Goal: Task Accomplishment & Management: Use online tool/utility

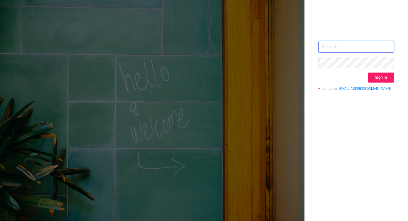
type input "[PERSON_NAME][EMAIL_ADDRESS][DOMAIN_NAME]"
click at [388, 77] on button "Sign in" at bounding box center [381, 78] width 26 height 10
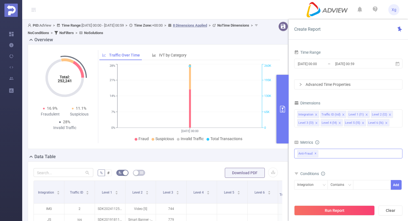
click at [333, 153] on div "Anti-Fraud ✕" at bounding box center [348, 154] width 108 height 10
click at [304, 166] on span at bounding box center [303, 166] width 4 height 4
click at [339, 175] on div "Conditions" at bounding box center [348, 174] width 108 height 9
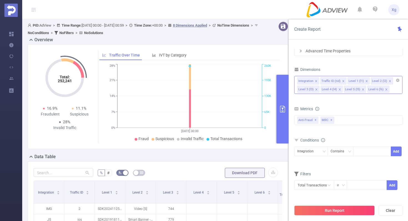
click at [316, 81] on icon "icon: close" at bounding box center [316, 81] width 2 height 2
click at [319, 80] on icon "icon: close" at bounding box center [320, 81] width 3 height 3
click at [339, 82] on icon "icon: close" at bounding box center [339, 81] width 3 height 3
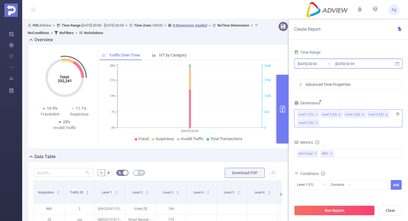
click at [397, 64] on icon at bounding box center [397, 64] width 4 height 4
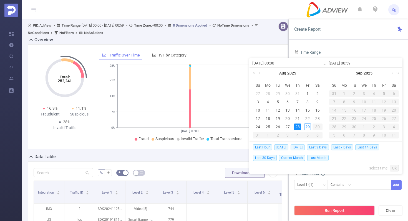
click at [301, 148] on span "[DATE]" at bounding box center [297, 148] width 14 height 6
type input "[DATE] 00:00"
type input "[DATE] 23:59"
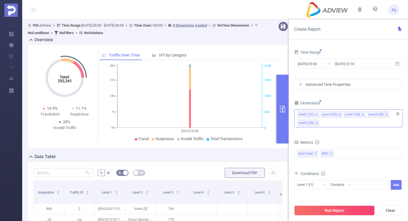
click at [354, 84] on div "Advanced Time Properties" at bounding box center [348, 84] width 108 height 9
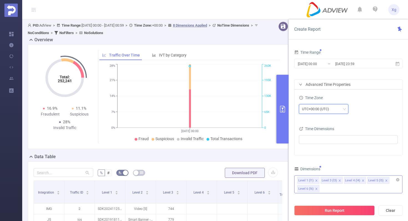
click at [335, 113] on div "UTC+00:00 (UTC)" at bounding box center [323, 109] width 43 height 9
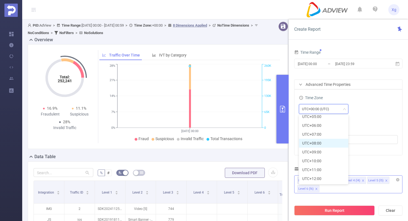
click at [319, 143] on li "UTC+08:00" at bounding box center [323, 143] width 49 height 9
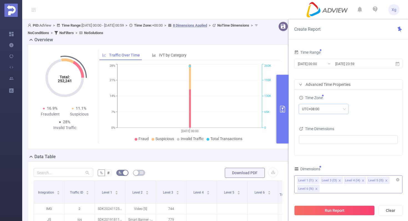
click at [373, 123] on div "Time Zone UTC+08:00 Time Dimensions" at bounding box center [348, 123] width 108 height 66
click at [321, 143] on ul at bounding box center [345, 140] width 91 height 8
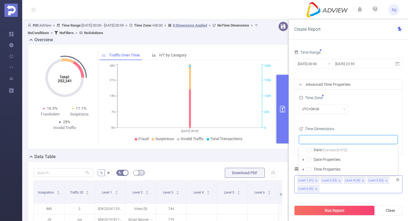
click at [369, 114] on div "UTC+08:00" at bounding box center [348, 109] width 99 height 13
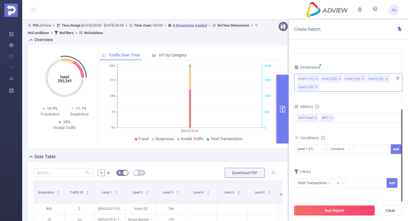
click at [329, 214] on button "Run Report" at bounding box center [334, 211] width 80 height 10
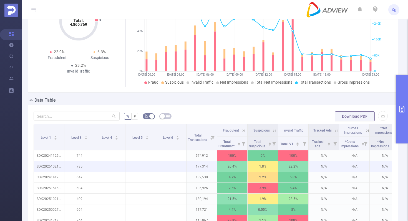
scroll to position [61, 0]
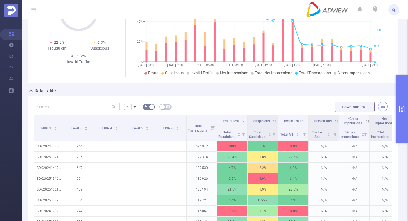
click at [386, 111] on button "button" at bounding box center [383, 107] width 10 height 10
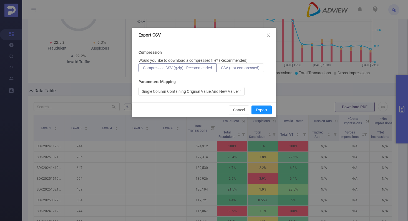
click at [251, 66] on span "CSV (not compressed)" at bounding box center [240, 68] width 39 height 4
click at [221, 69] on input "CSV (not compressed)" at bounding box center [221, 69] width 0 height 0
click at [261, 109] on button "Export" at bounding box center [261, 110] width 20 height 9
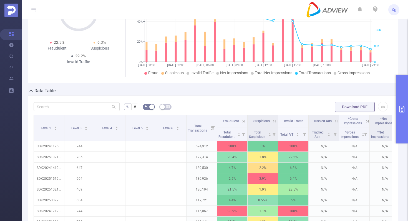
click at [399, 102] on button "primary" at bounding box center [402, 109] width 12 height 69
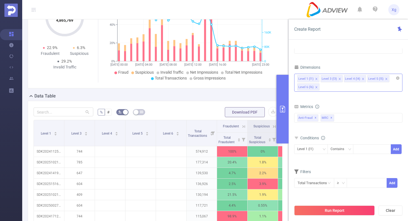
click at [338, 80] on icon "icon: close" at bounding box center [339, 79] width 3 height 3
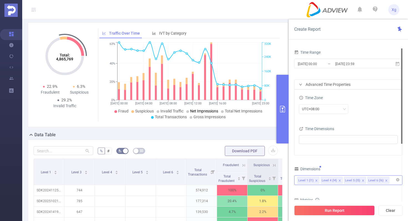
scroll to position [0, 0]
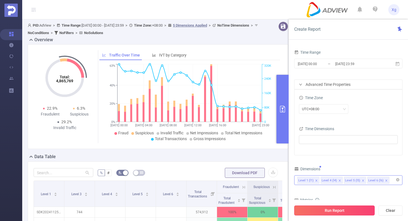
click at [313, 214] on button "Run Report" at bounding box center [334, 211] width 80 height 10
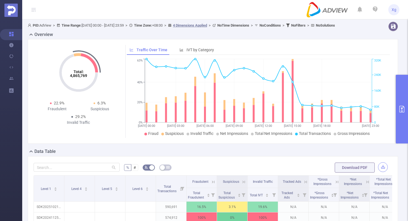
click at [382, 172] on button "button" at bounding box center [383, 168] width 10 height 10
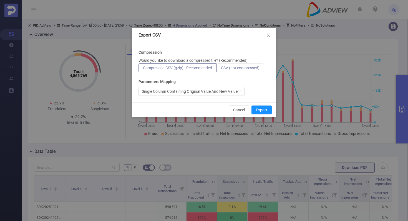
click at [248, 66] on span "CSV (not compressed)" at bounding box center [240, 68] width 39 height 4
click at [221, 69] on input "CSV (not compressed)" at bounding box center [221, 69] width 0 height 0
click at [263, 108] on button "Export" at bounding box center [261, 110] width 20 height 9
